Goal: Information Seeking & Learning: Stay updated

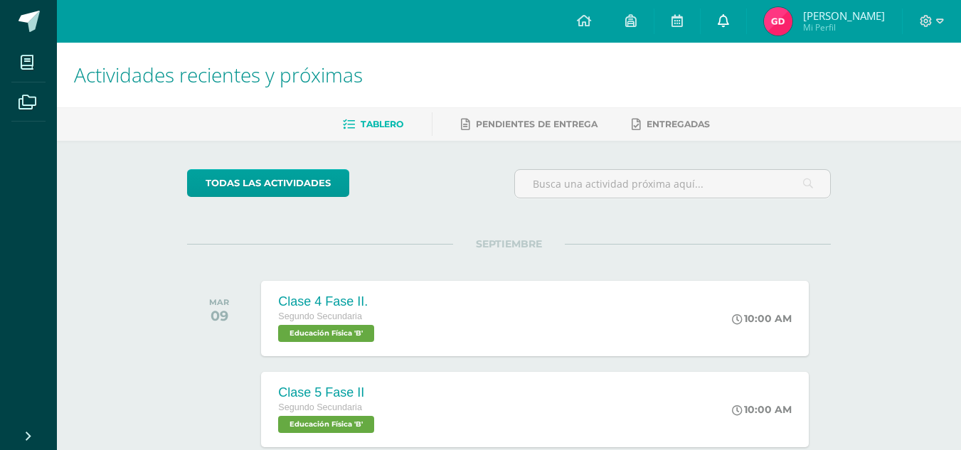
click at [729, 27] on span at bounding box center [723, 22] width 11 height 16
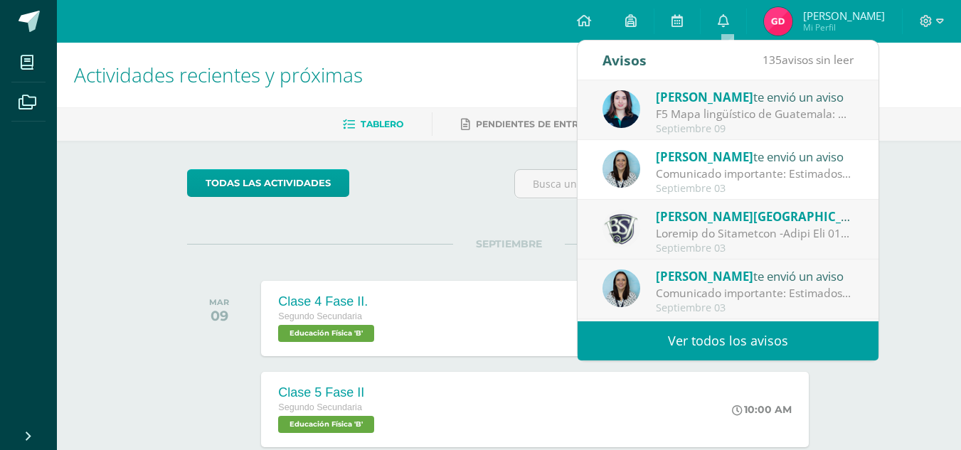
click at [659, 346] on link "Ver todos los avisos" at bounding box center [728, 341] width 301 height 39
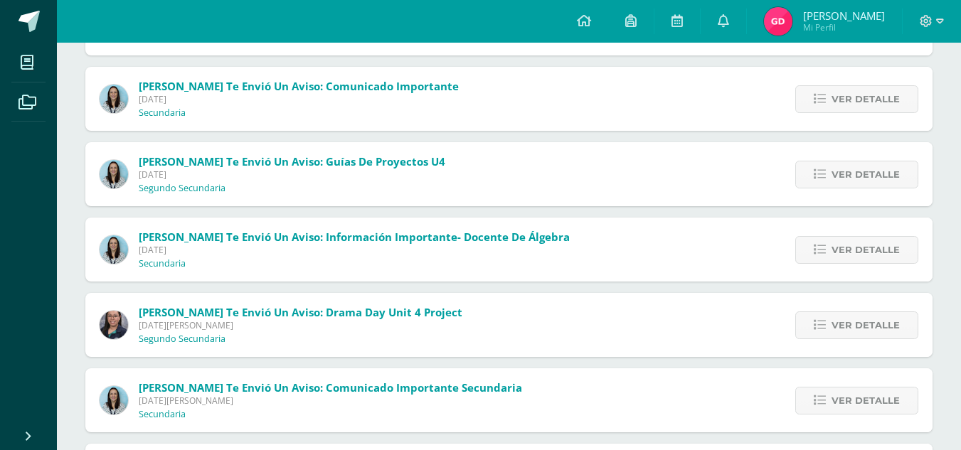
scroll to position [18, 0]
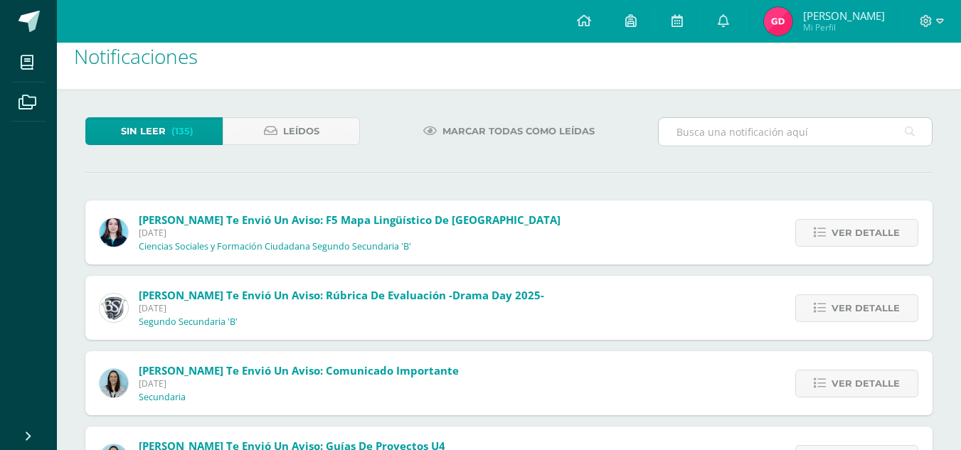
click at [728, 131] on input "text" at bounding box center [795, 132] width 273 height 28
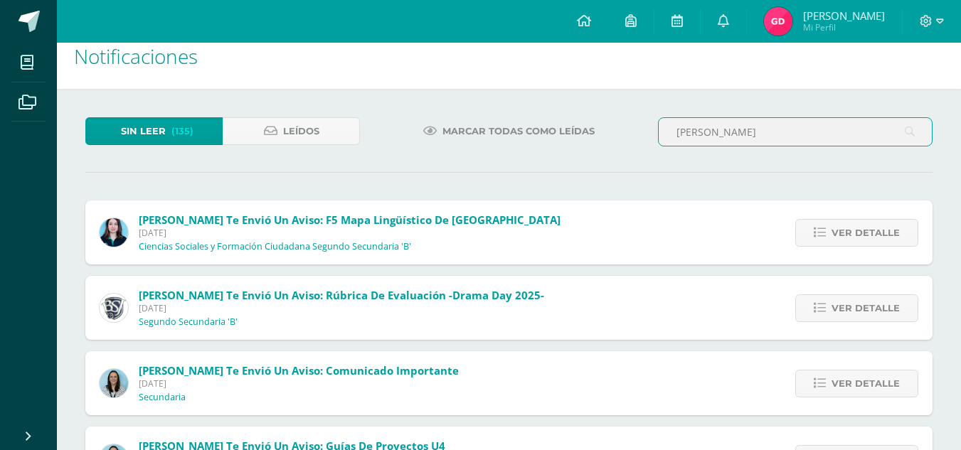
type input "silvia"
click at [715, 133] on input "silvia" at bounding box center [795, 132] width 273 height 28
click at [728, 23] on icon at bounding box center [723, 20] width 11 height 13
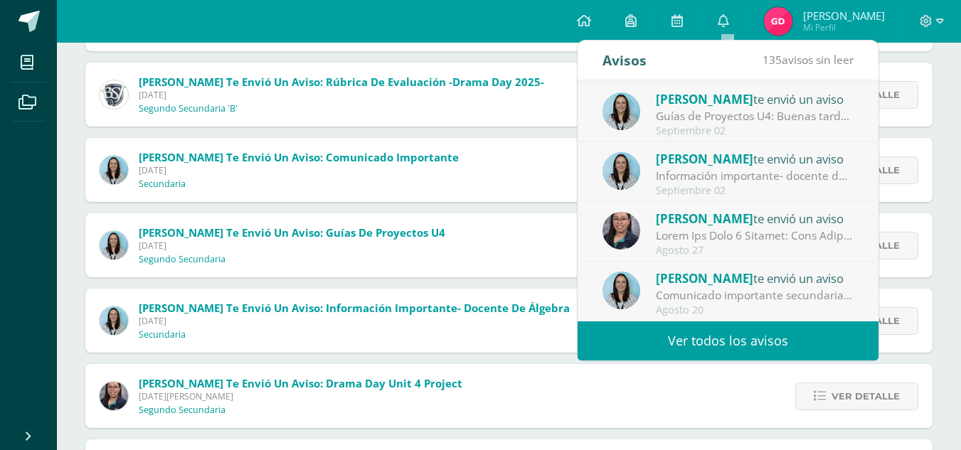
scroll to position [303, 0]
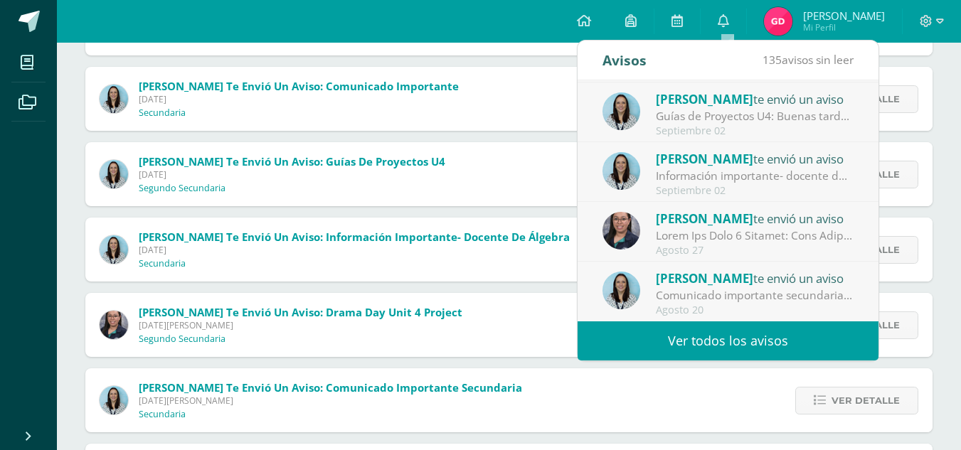
click at [710, 344] on link "Ver todos los avisos" at bounding box center [728, 341] width 301 height 39
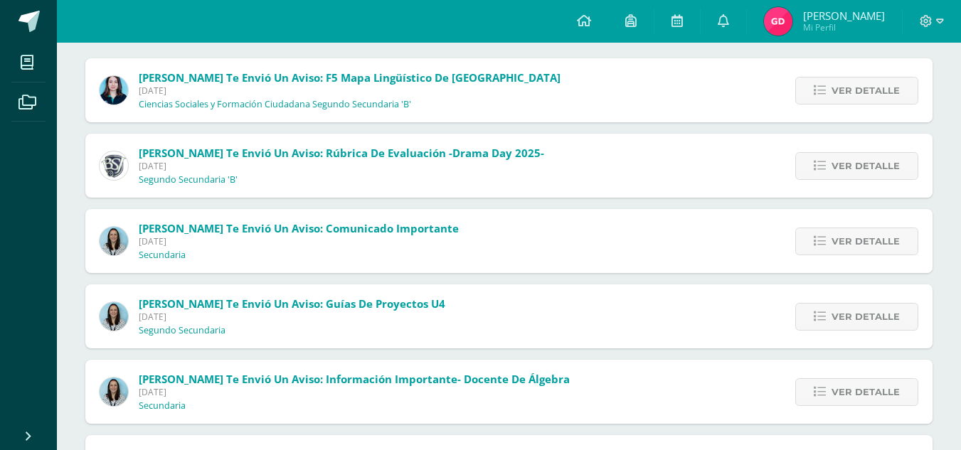
scroll to position [90, 0]
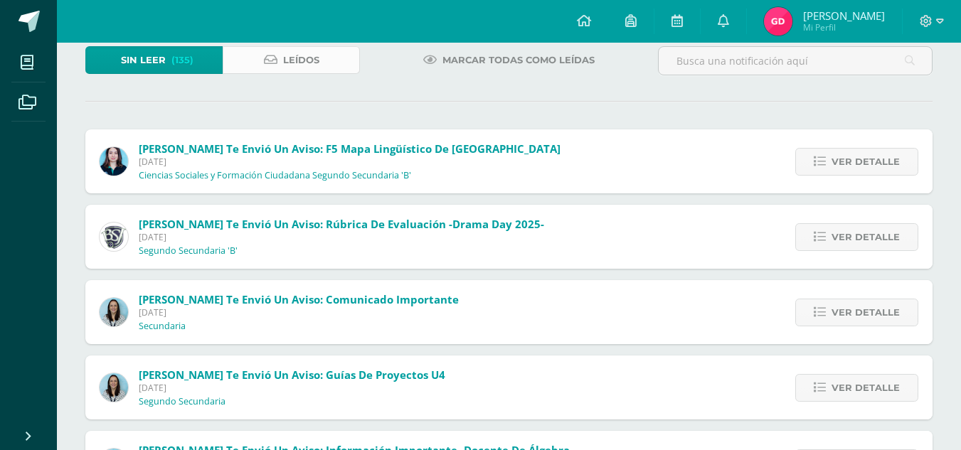
click at [277, 55] on link "Leídos" at bounding box center [291, 60] width 137 height 28
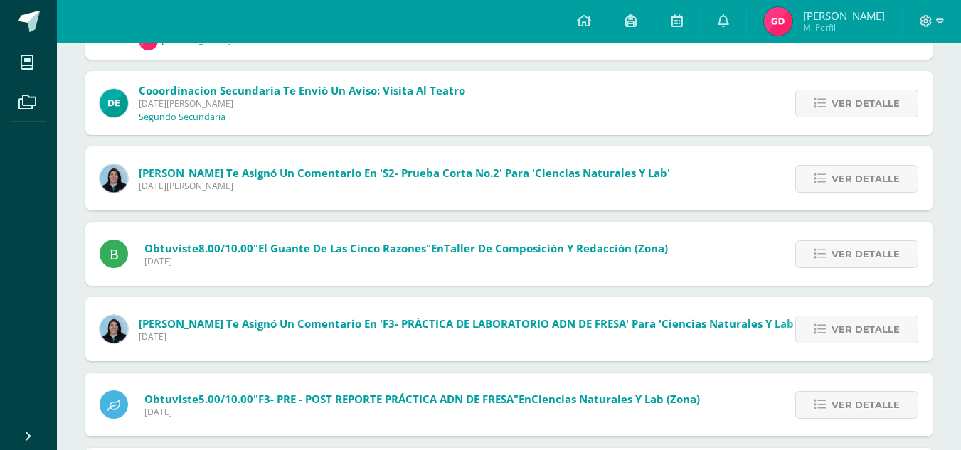
scroll to position [18, 0]
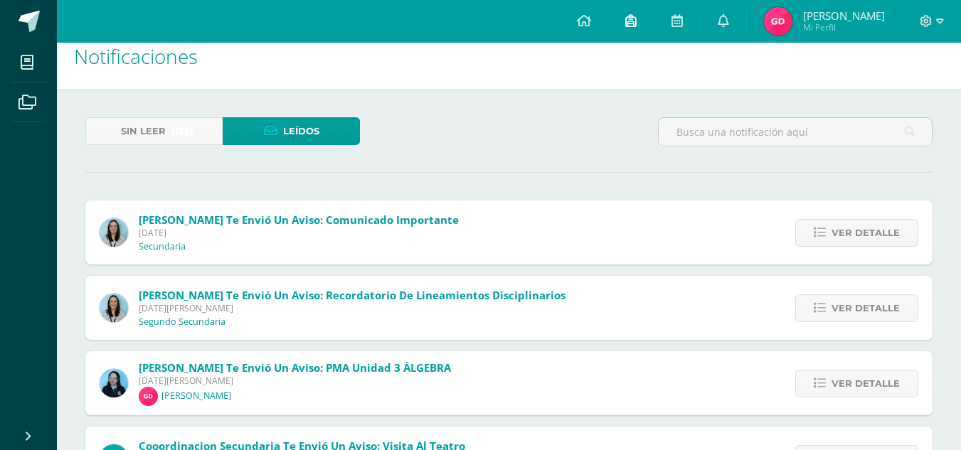
click at [635, 26] on icon at bounding box center [630, 20] width 11 height 13
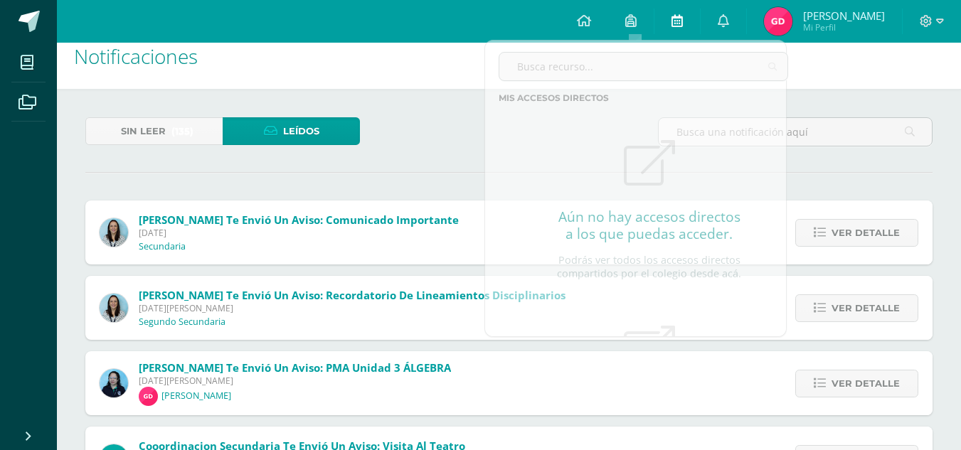
click at [683, 18] on icon at bounding box center [677, 20] width 11 height 13
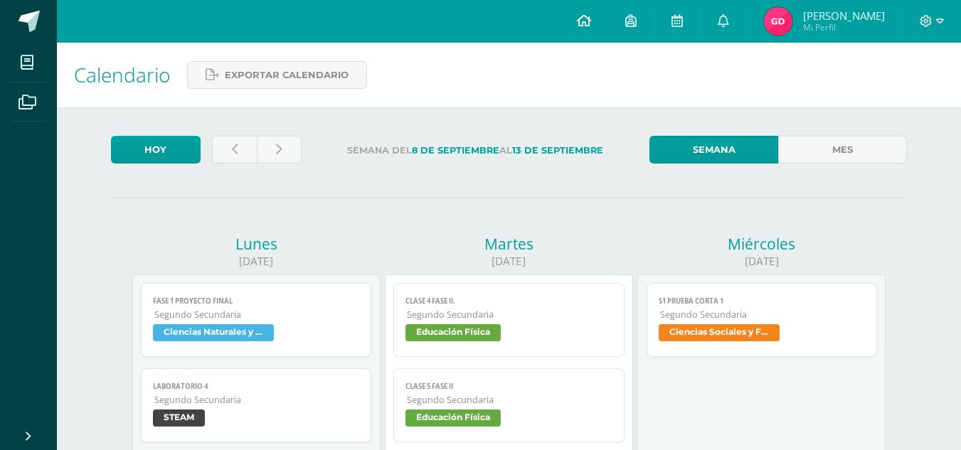
click at [586, 23] on icon at bounding box center [584, 20] width 14 height 13
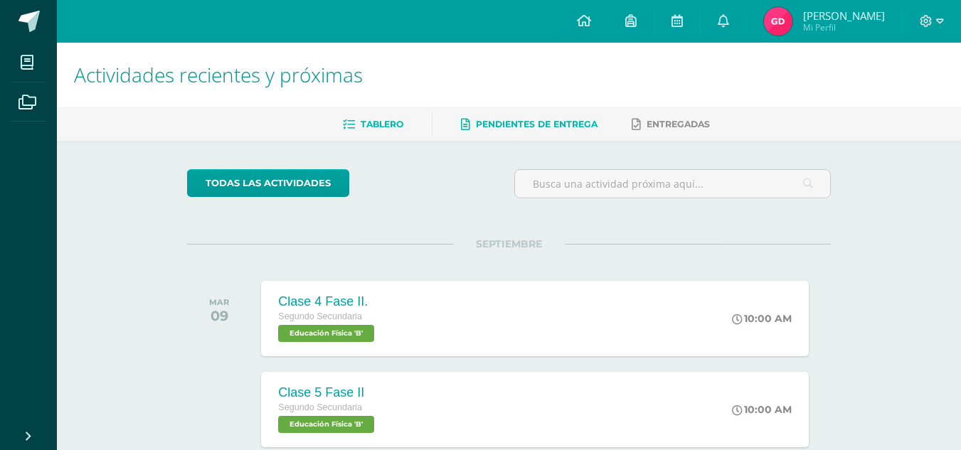
click at [556, 127] on span "Pendientes de entrega" at bounding box center [537, 124] width 122 height 11
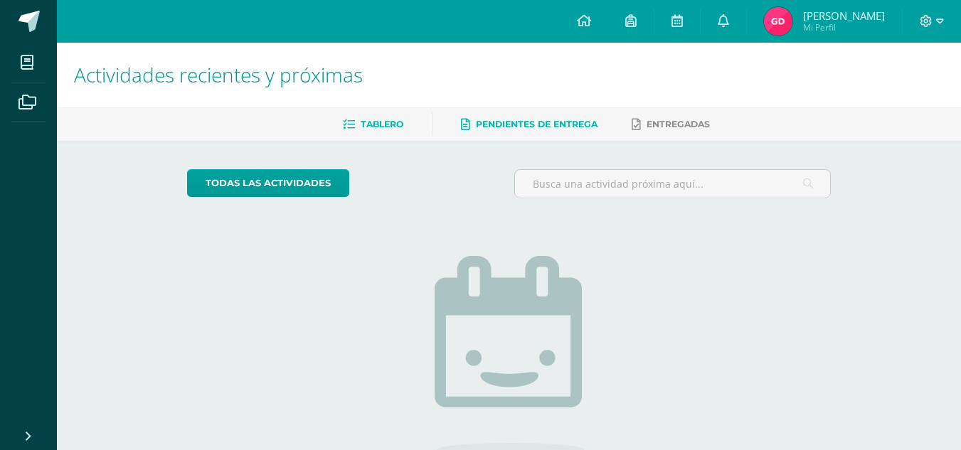
click at [383, 125] on span "Tablero" at bounding box center [382, 124] width 43 height 11
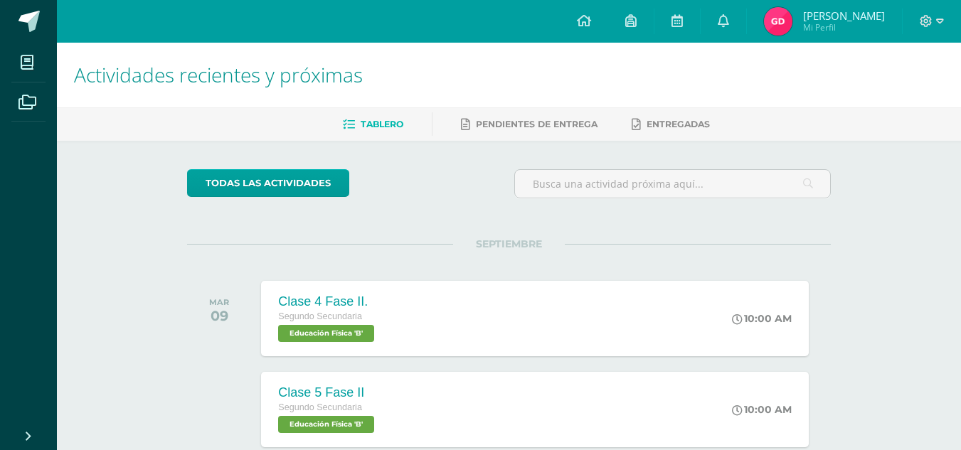
click at [699, 138] on div "Tablero Pendientes de entrega Entregadas" at bounding box center [526, 123] width 938 height 33
click at [676, 20] on icon at bounding box center [677, 20] width 11 height 13
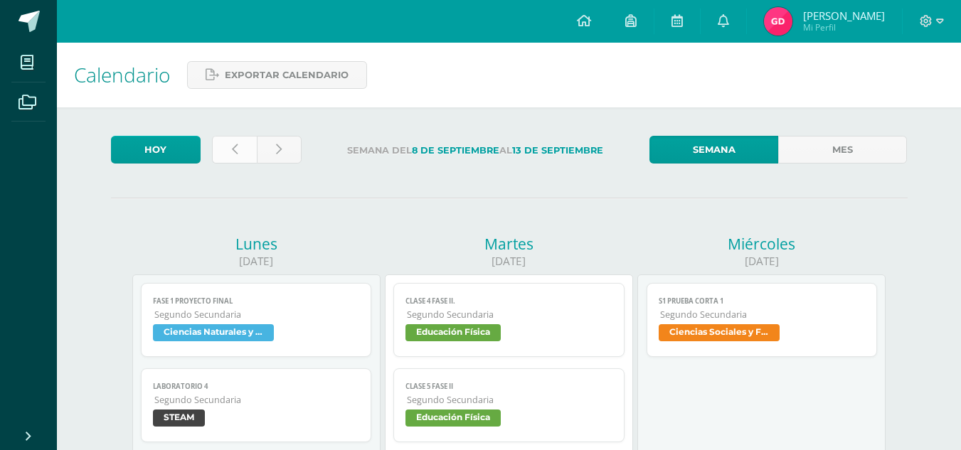
click at [238, 146] on link at bounding box center [234, 150] width 45 height 28
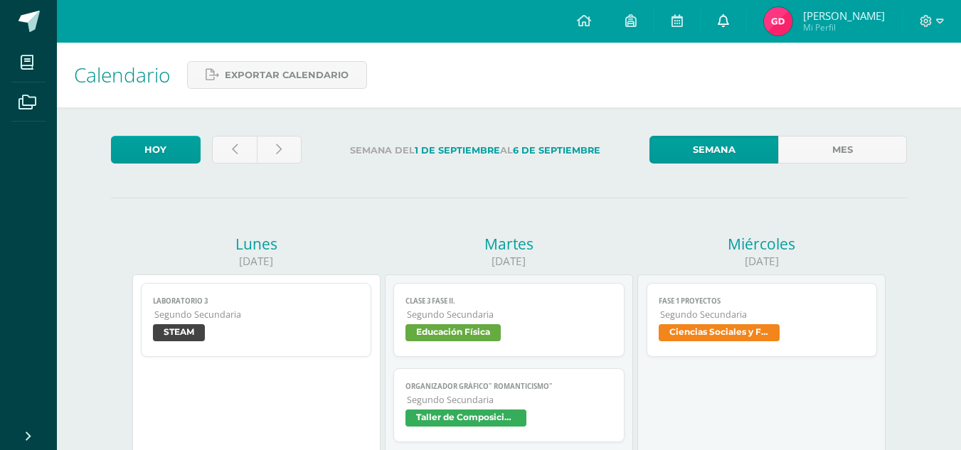
click at [723, 26] on icon at bounding box center [723, 20] width 11 height 13
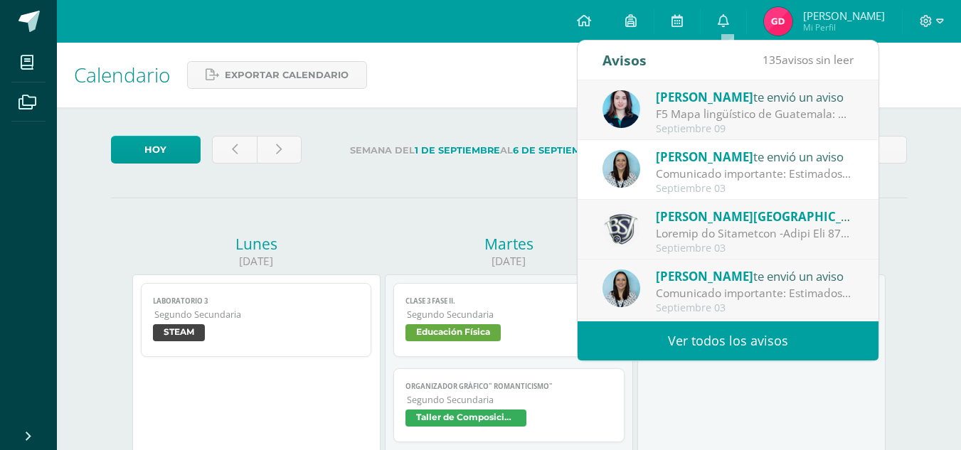
click at [725, 338] on link "Ver todos los avisos" at bounding box center [728, 341] width 301 height 39
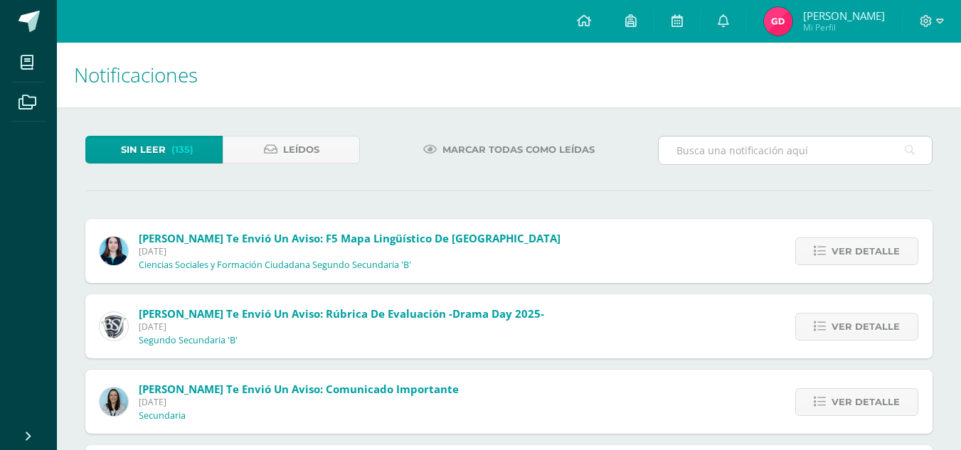
click at [687, 153] on input "text" at bounding box center [795, 151] width 273 height 28
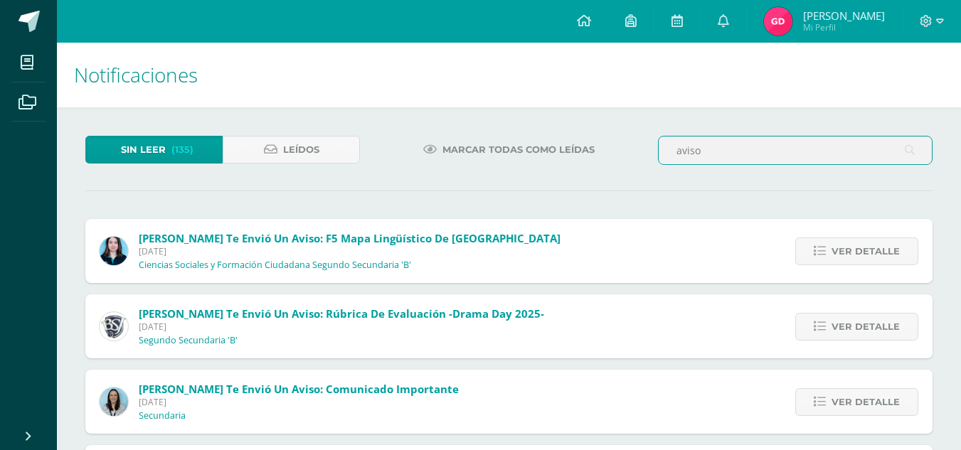
type input "aviso"
click at [588, 22] on icon at bounding box center [584, 20] width 14 height 13
click at [314, 147] on span "Leídos" at bounding box center [301, 150] width 36 height 26
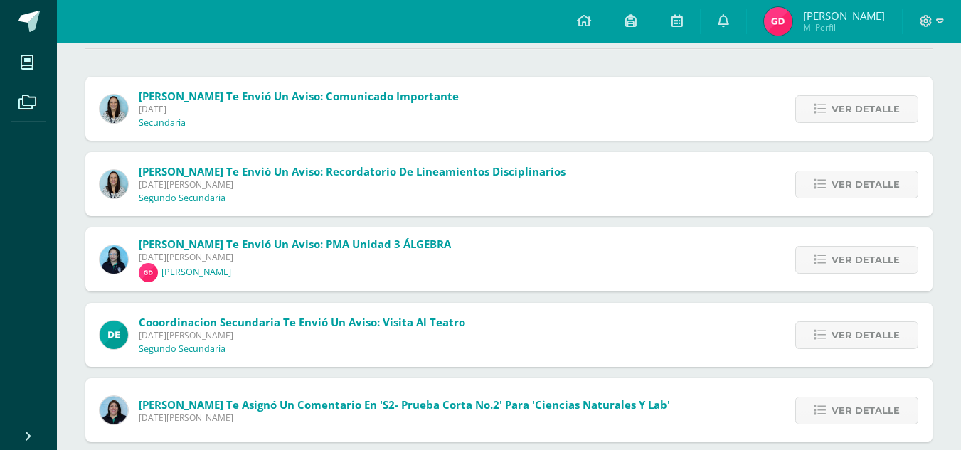
scroll to position [71, 0]
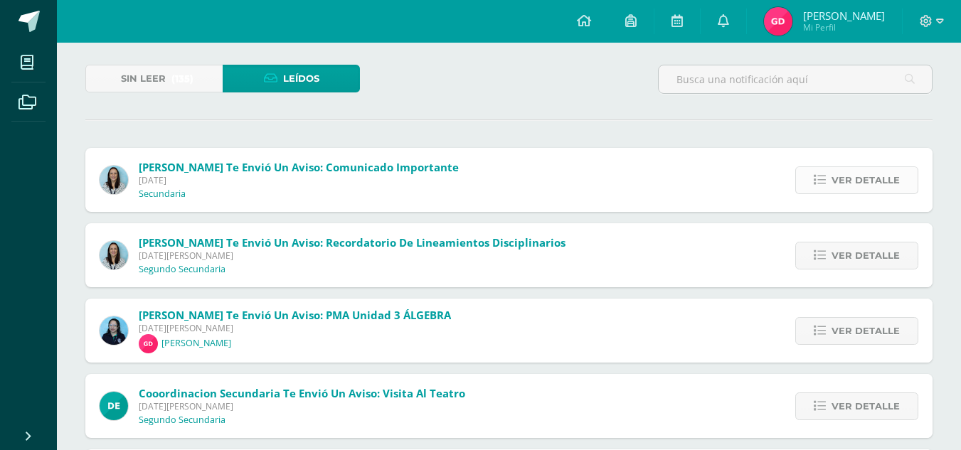
click at [846, 181] on span "Ver detalle" at bounding box center [866, 180] width 68 height 26
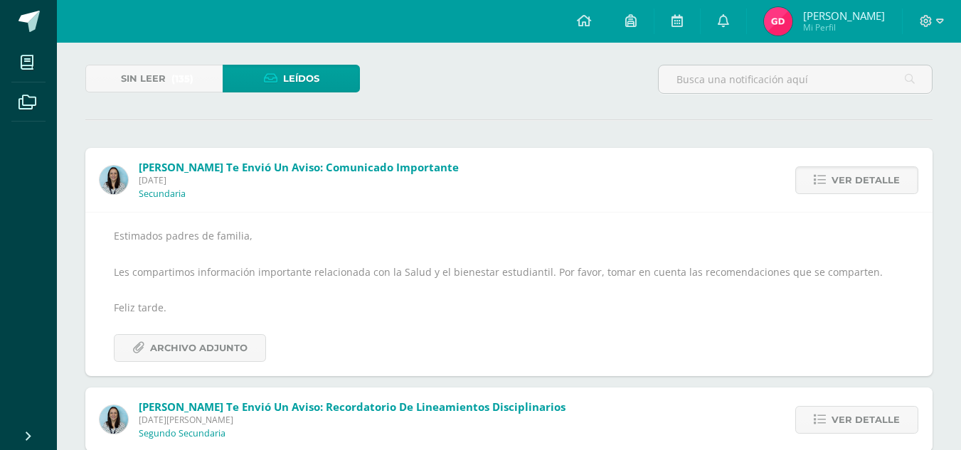
click at [453, 308] on div "Estimados padres de familia, Les compartimos información importante relacionada…" at bounding box center [509, 294] width 790 height 135
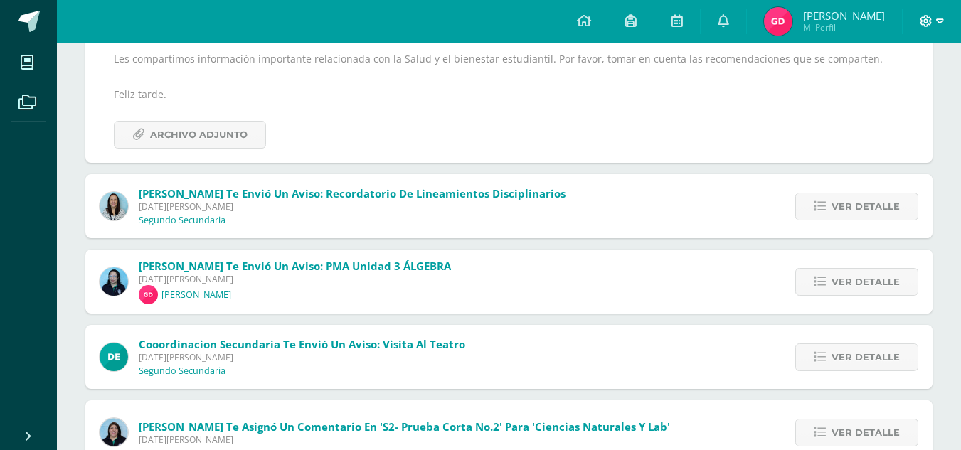
click at [943, 24] on icon at bounding box center [940, 21] width 8 height 13
click at [775, 107] on div "Estimados padres de familia, Les compartimos información importante relacionada…" at bounding box center [509, 81] width 790 height 135
click at [787, 25] on img at bounding box center [778, 21] width 28 height 28
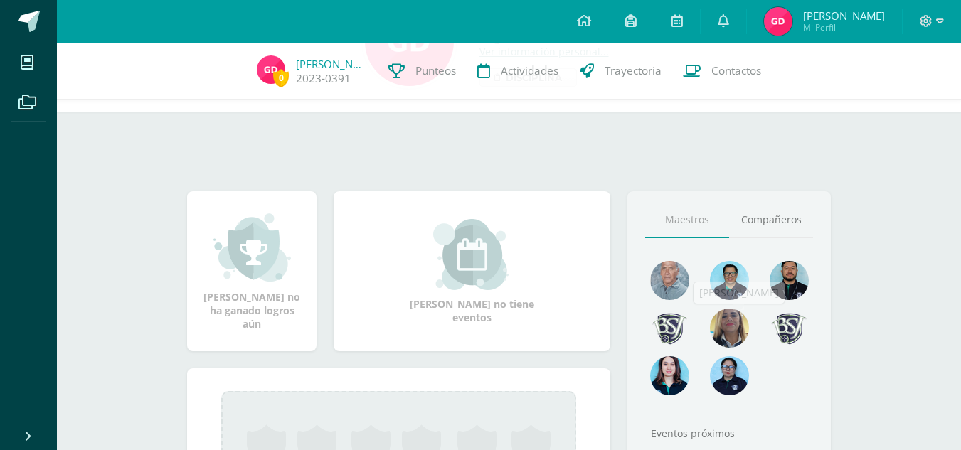
scroll to position [142, 0]
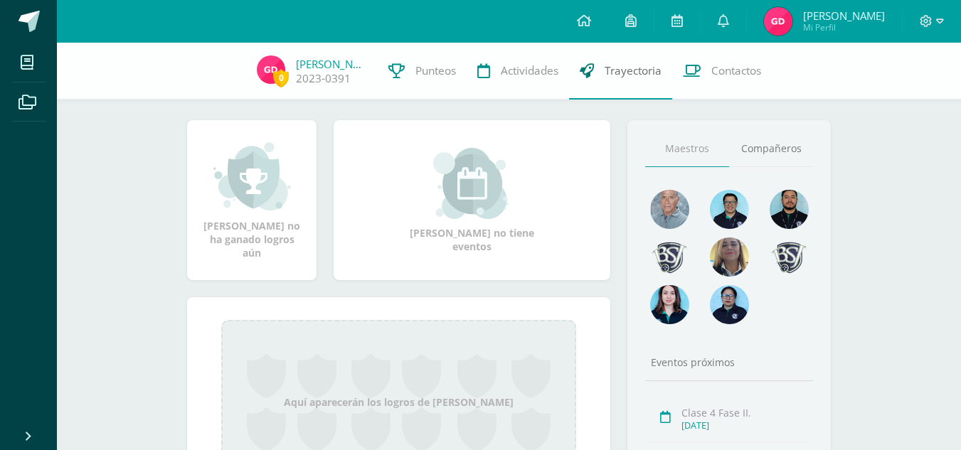
click at [615, 76] on span "Trayectoria" at bounding box center [633, 70] width 57 height 15
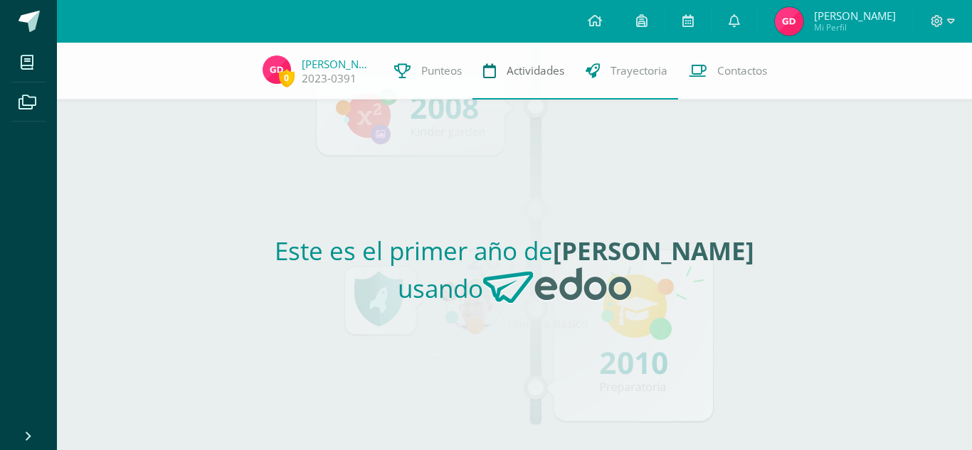
click at [541, 72] on span "Actividades" at bounding box center [536, 70] width 58 height 15
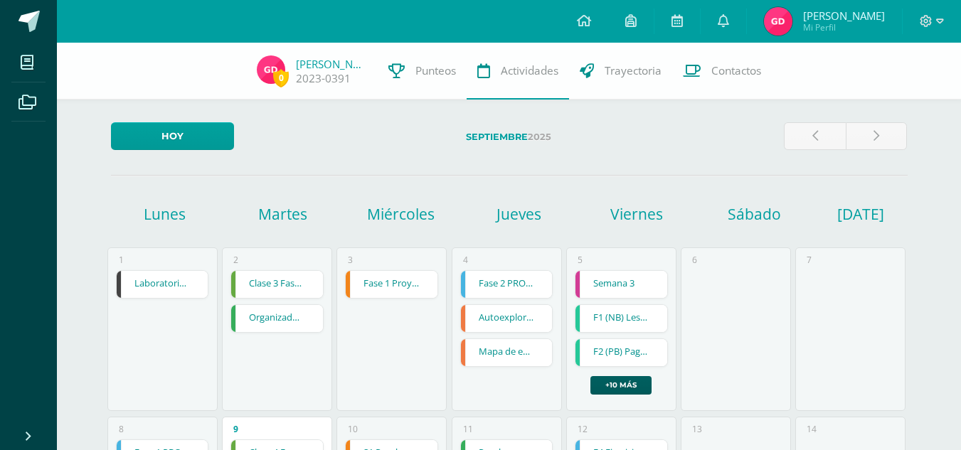
scroll to position [71, 0]
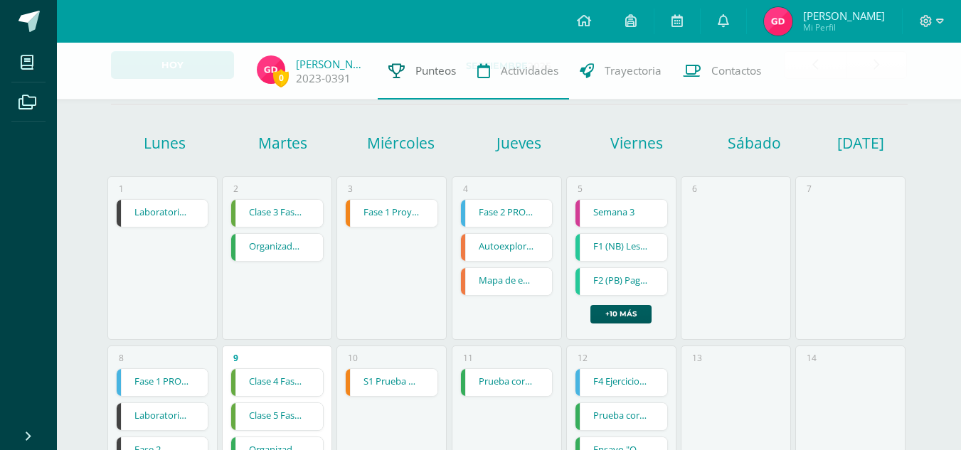
click at [445, 73] on span "Punteos" at bounding box center [435, 70] width 41 height 15
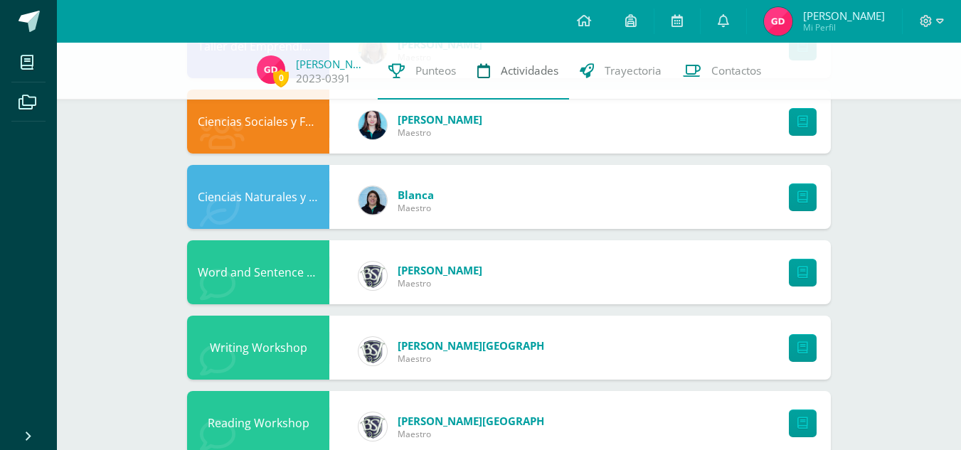
scroll to position [213, 0]
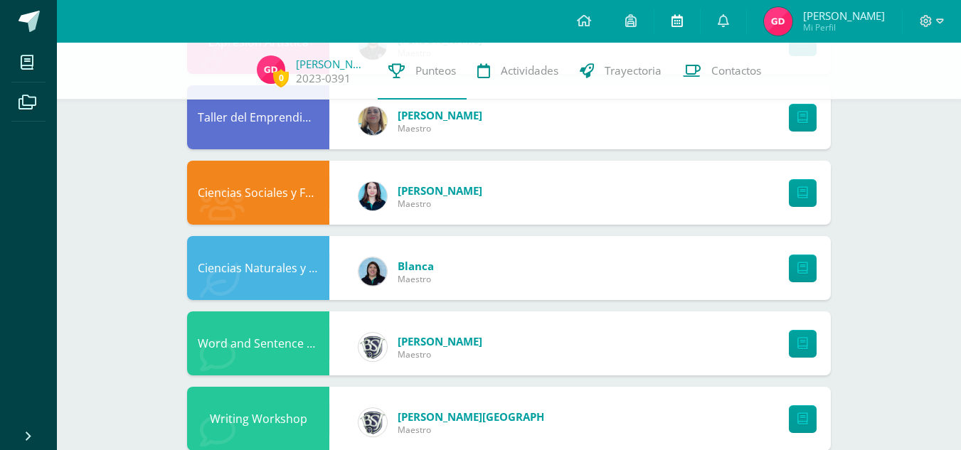
click at [679, 21] on icon at bounding box center [677, 20] width 11 height 13
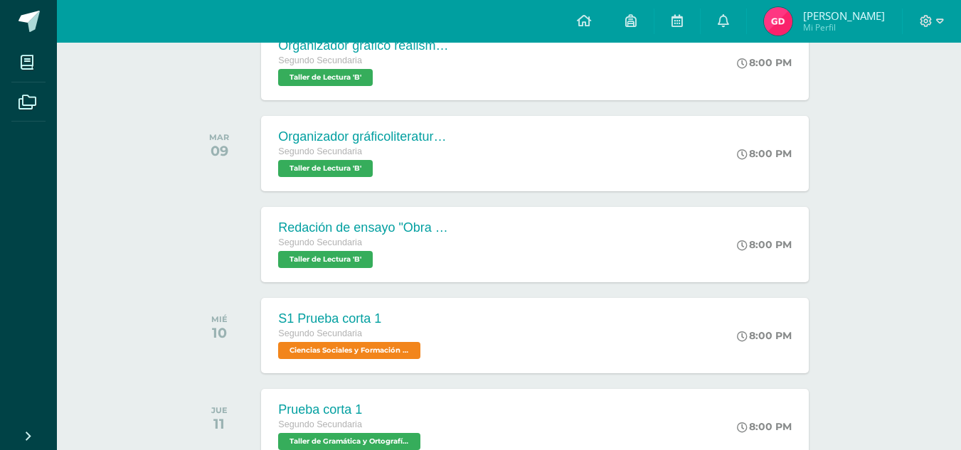
scroll to position [925, 0]
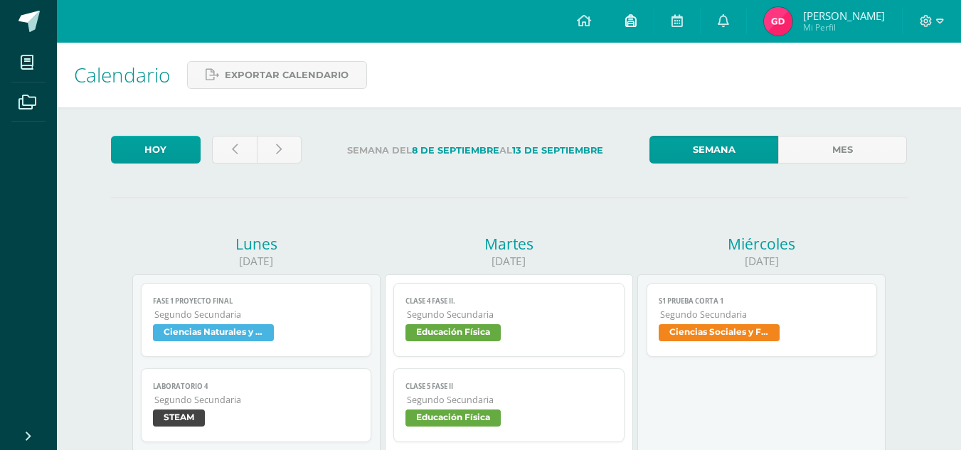
click at [632, 16] on icon at bounding box center [630, 20] width 11 height 13
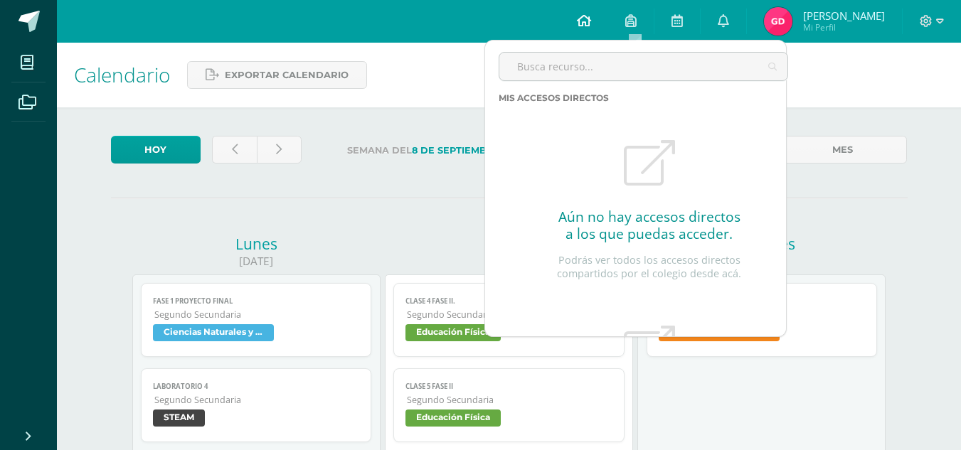
click at [584, 25] on icon at bounding box center [584, 20] width 14 height 13
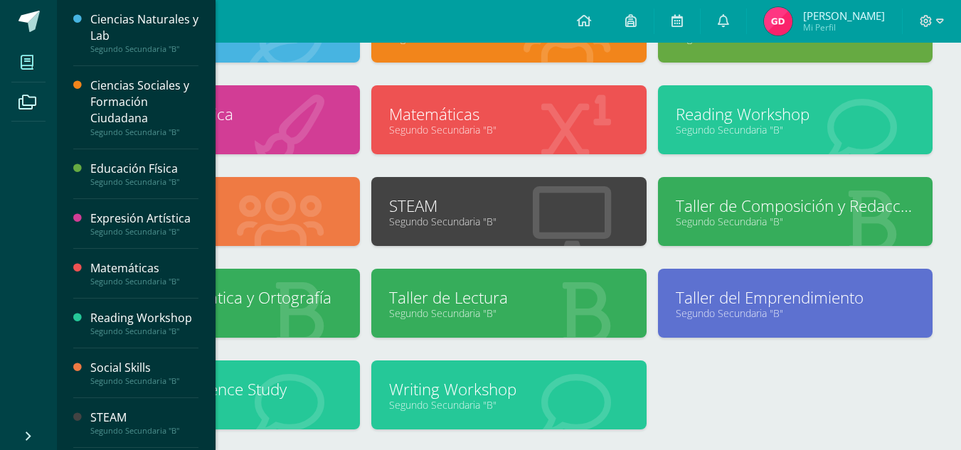
scroll to position [239, 0]
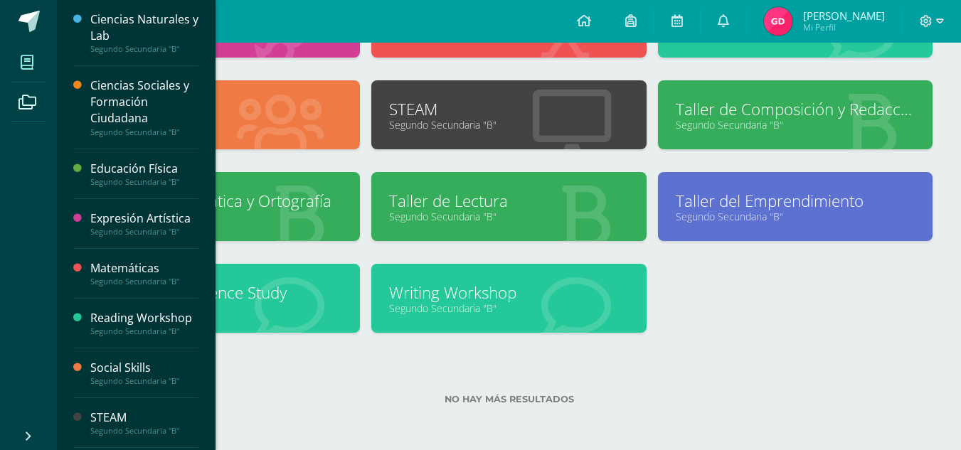
click at [917, 318] on div "Ciencias Naturales y Lab Segundo Secundaria "B" Ciencias Sociales y Formación C…" at bounding box center [509, 126] width 859 height 459
click at [31, 101] on icon at bounding box center [27, 102] width 18 height 14
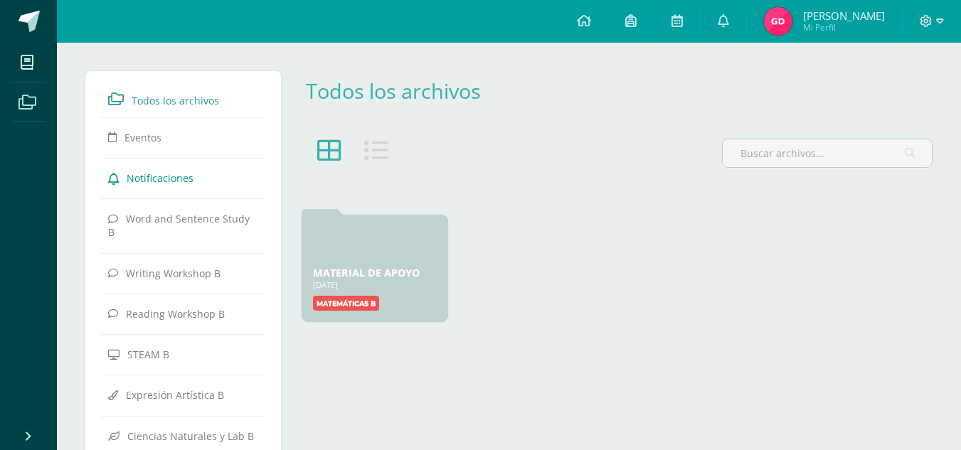
click at [184, 184] on span "Notificaciones" at bounding box center [160, 178] width 67 height 14
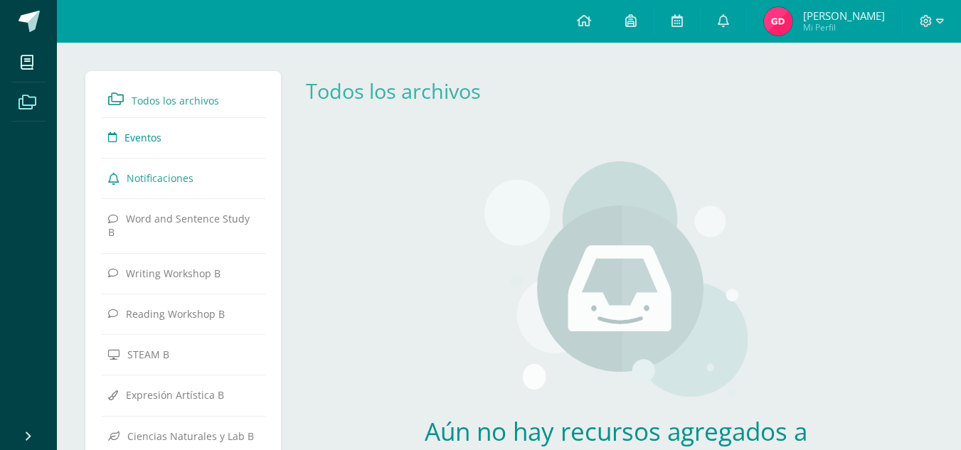
click at [188, 144] on link "Eventos" at bounding box center [183, 137] width 150 height 26
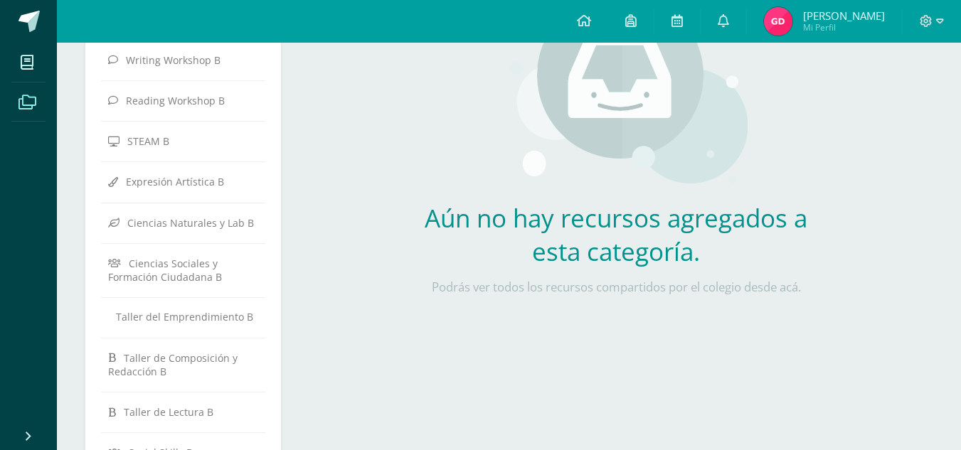
scroll to position [425, 0]
